Goal: Information Seeking & Learning: Learn about a topic

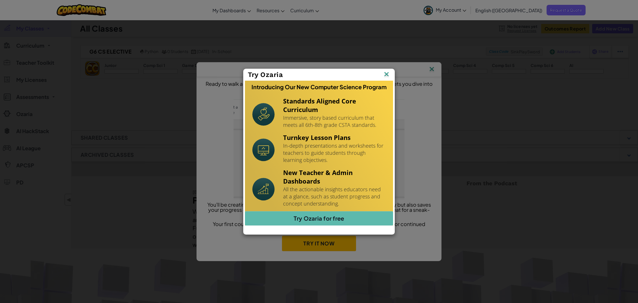
click at [0, 0] on img at bounding box center [0, 0] width 0 height 0
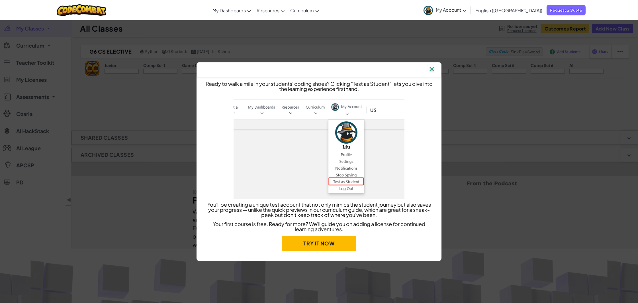
click at [433, 68] on img at bounding box center [431, 69] width 7 height 9
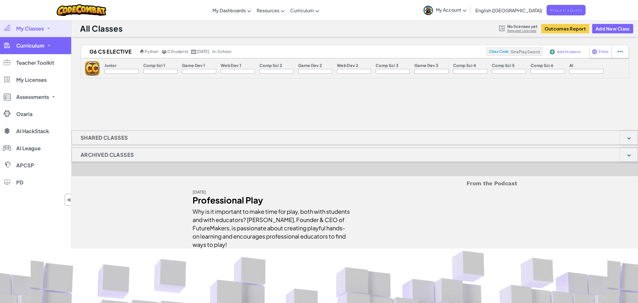
click at [29, 43] on span "Curriculum" at bounding box center [30, 45] width 28 height 5
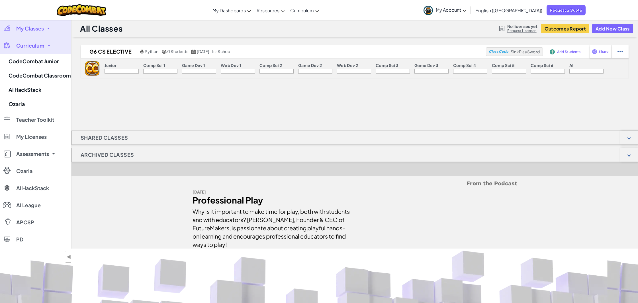
click at [29, 43] on span "Curriculum" at bounding box center [30, 45] width 28 height 5
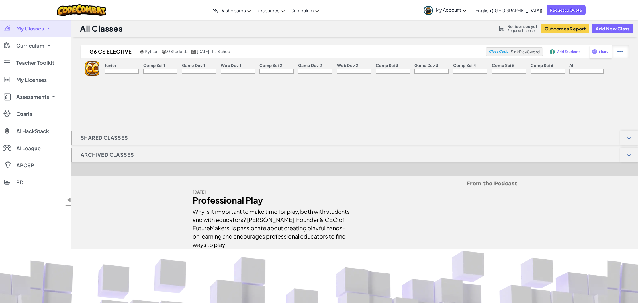
click at [623, 54] on div at bounding box center [619, 51] width 17 height 13
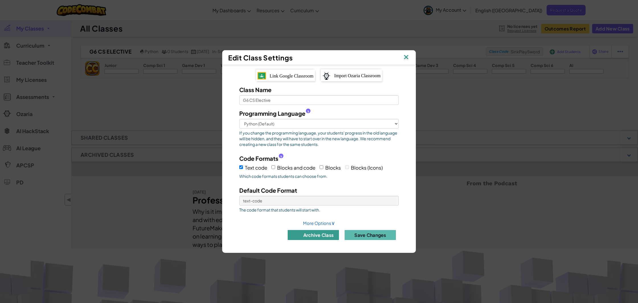
click at [301, 236] on button "archive class" at bounding box center [312, 235] width 51 height 10
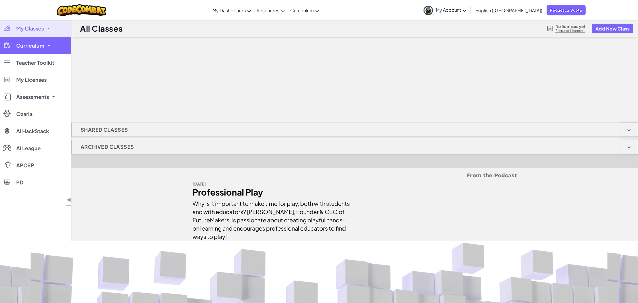
click at [41, 48] on span "Curriculum" at bounding box center [30, 45] width 28 height 5
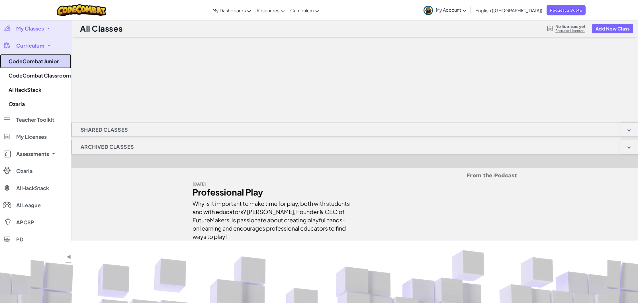
click at [40, 60] on link "CodeCombat Junior" at bounding box center [35, 61] width 71 height 14
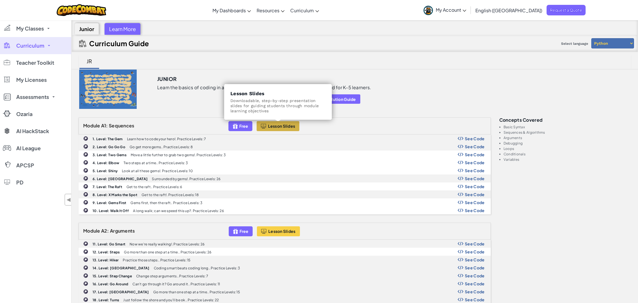
click at [272, 123] on button "Lesson Slides" at bounding box center [277, 126] width 43 height 10
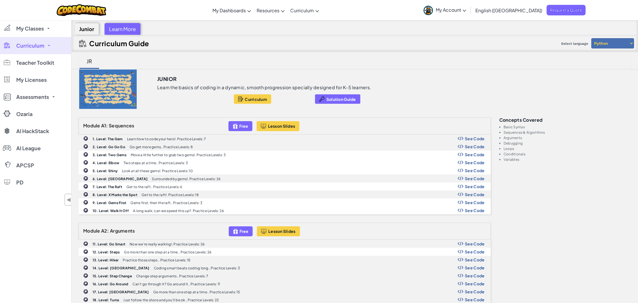
click at [42, 49] on link "Curriculum" at bounding box center [35, 45] width 71 height 17
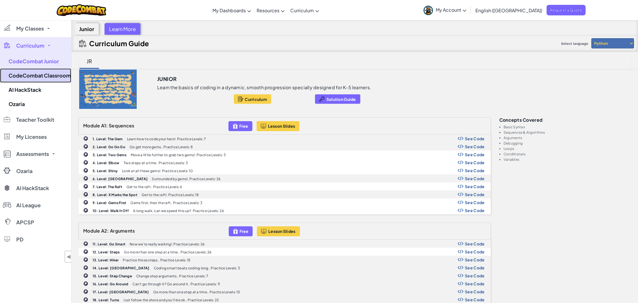
click at [43, 78] on link "CodeCombat Classroom" at bounding box center [35, 75] width 71 height 14
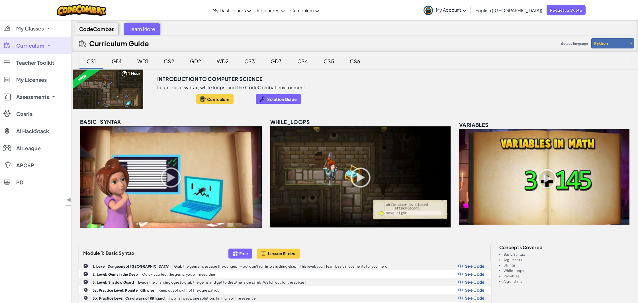
click at [52, 47] on link "Curriculum" at bounding box center [35, 45] width 71 height 17
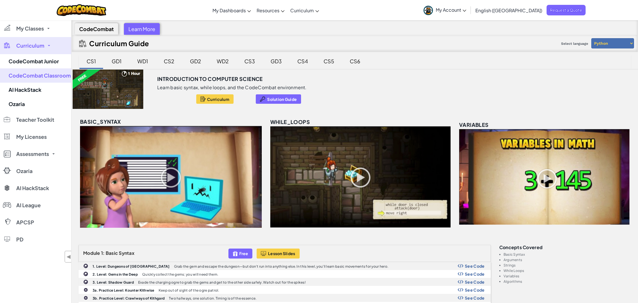
click at [137, 27] on div "Learn More" at bounding box center [142, 29] width 36 height 12
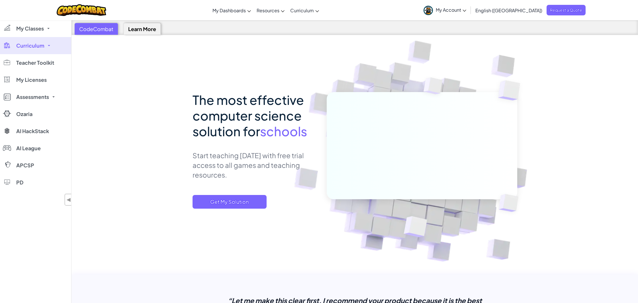
click at [52, 46] on link "Curriculum" at bounding box center [35, 45] width 71 height 17
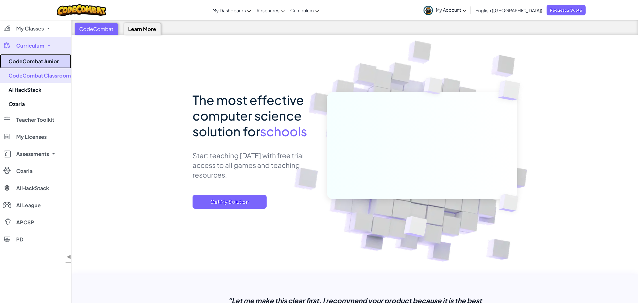
click at [47, 59] on link "CodeCombat Junior" at bounding box center [35, 61] width 71 height 14
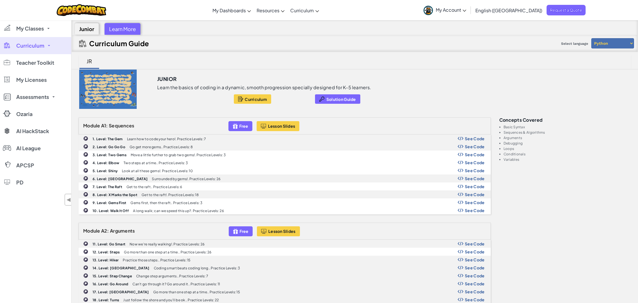
click at [118, 30] on div "Learn More" at bounding box center [122, 29] width 36 height 12
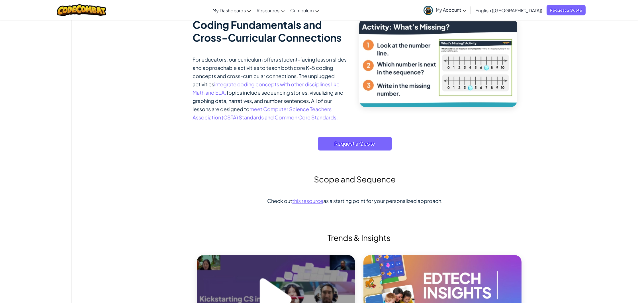
scroll to position [771, 0]
